Goal: Book appointment/travel/reservation

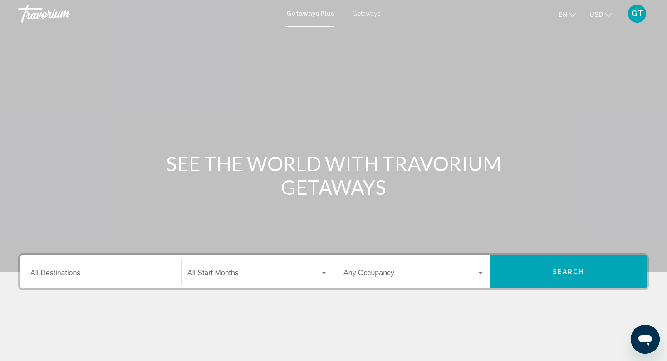
click at [364, 12] on span "Getaways" at bounding box center [366, 13] width 29 height 7
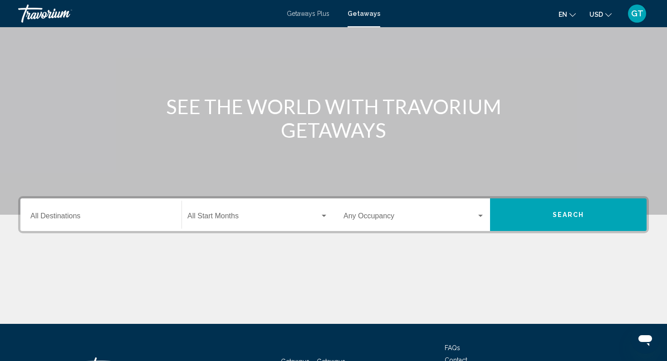
scroll to position [131, 0]
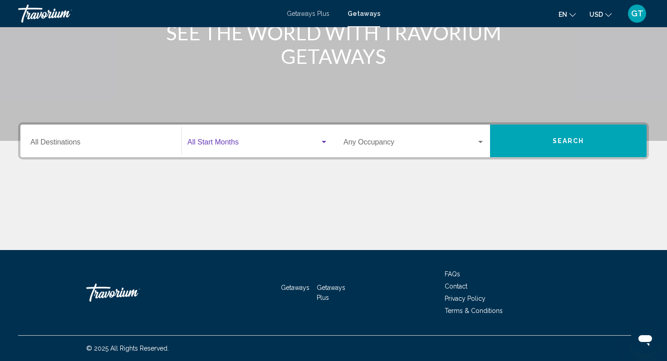
click at [326, 141] on div "Search widget" at bounding box center [324, 142] width 5 height 2
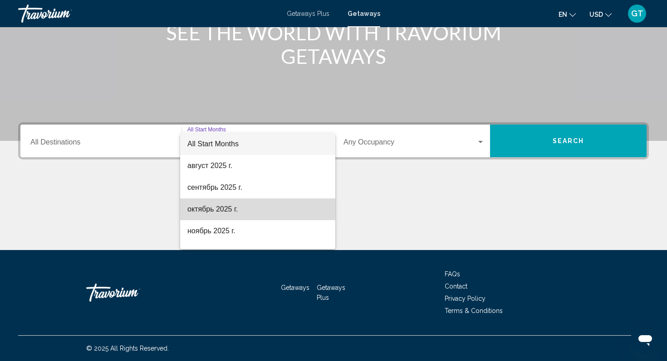
click at [251, 214] on span "октябрь 2025 г." at bounding box center [257, 210] width 141 height 22
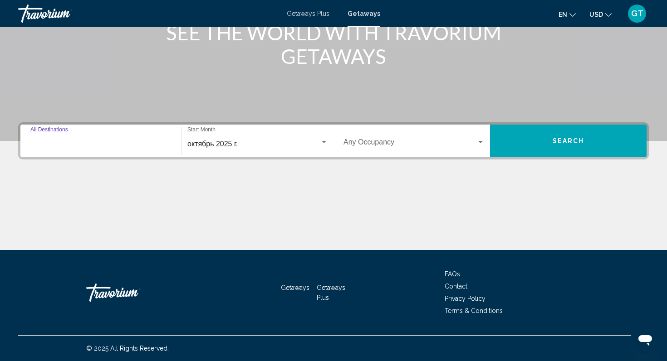
click at [89, 147] on input "Destination All Destinations" at bounding box center [100, 144] width 141 height 8
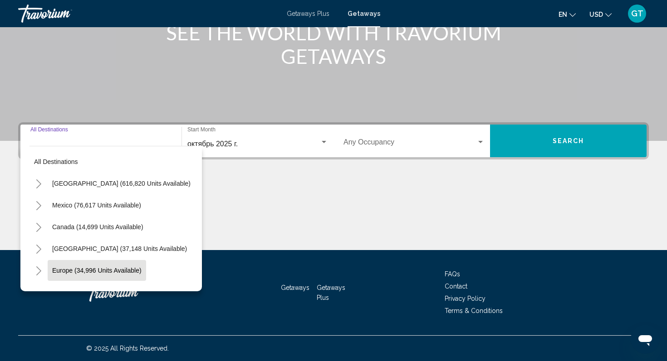
click at [131, 270] on span "Europe (34,996 units available)" at bounding box center [96, 270] width 89 height 7
type input "**********"
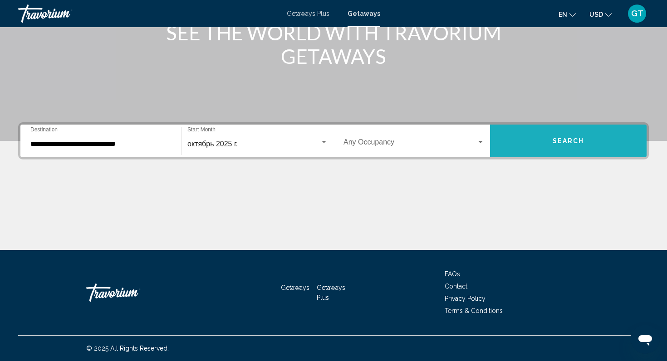
click at [546, 143] on button "Search" at bounding box center [568, 141] width 156 height 33
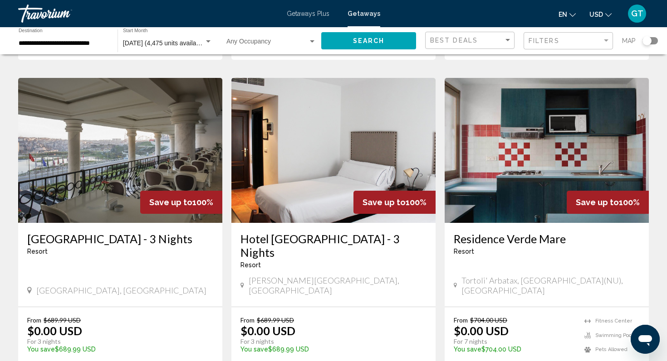
scroll to position [675, 0]
